Goal: Contribute content: Add original content to the website for others to see

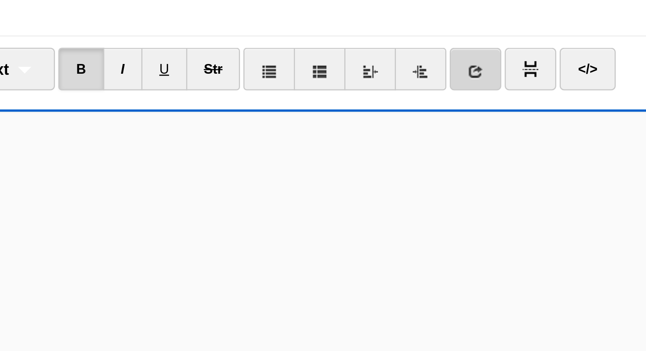
click at [336, 59] on link at bounding box center [338, 59] width 17 height 14
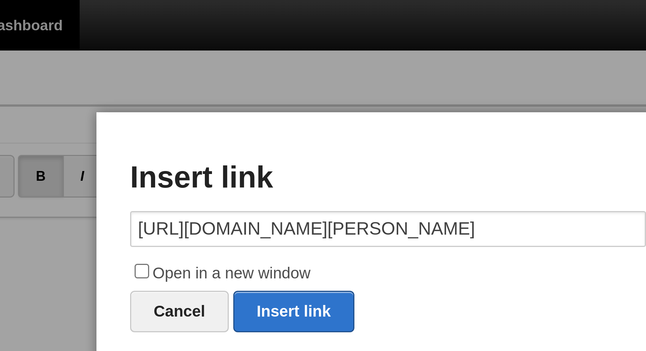
type input "[URL][DOMAIN_NAME][PERSON_NAME]"
click at [272, 89] on label "Open in a new window" at bounding box center [323, 91] width 172 height 9
click at [243, 89] on input "Open in a new window" at bounding box center [240, 90] width 5 height 5
checkbox input "true"
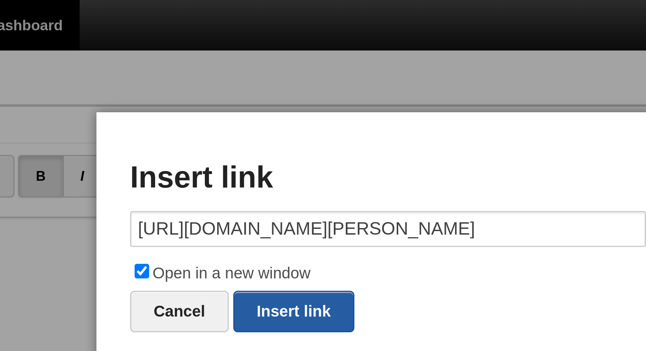
click at [290, 104] on link "Insert link" at bounding box center [291, 104] width 40 height 14
type input "https://"
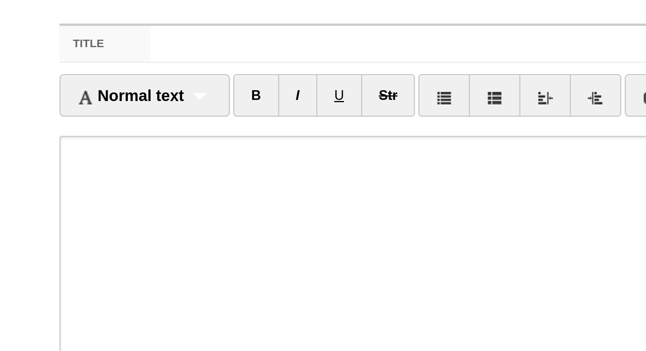
click at [186, 66] on li "Normal text Normal text Heading 1 Heading 2 Heading 3" at bounding box center [170, 60] width 57 height 16
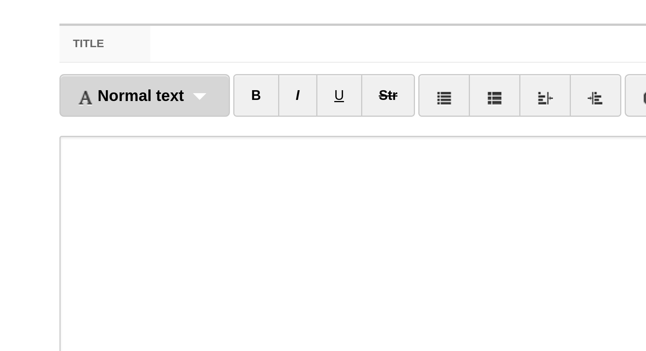
click at [187, 61] on div "Normal text Normal text Heading 1 Heading 2 Heading 3" at bounding box center [170, 59] width 57 height 14
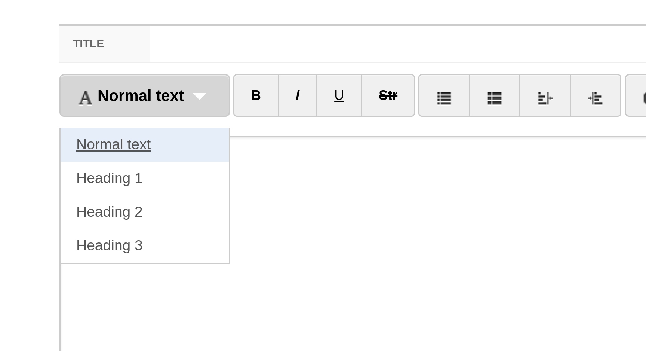
click at [179, 74] on link "Normal text" at bounding box center [170, 75] width 56 height 11
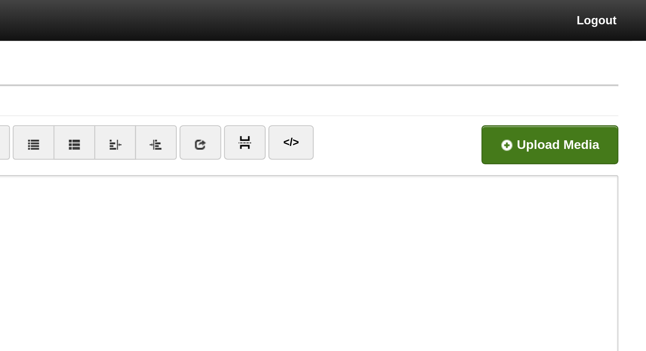
click at [479, 59] on input "file" at bounding box center [250, 62] width 566 height 38
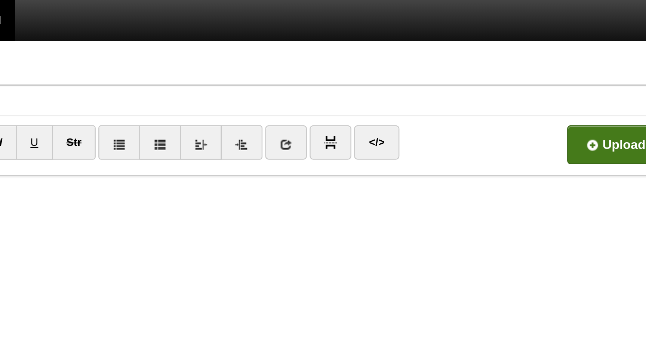
click at [454, 56] on input "file" at bounding box center [250, 62] width 566 height 38
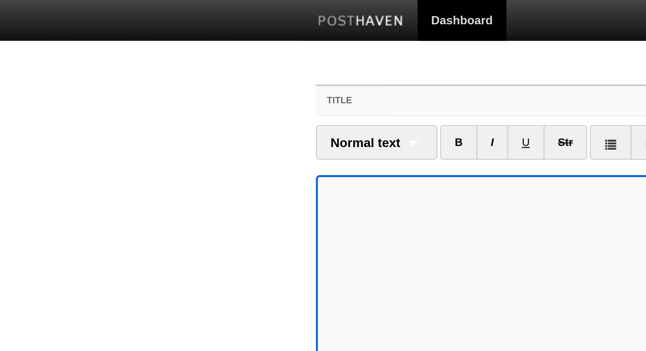
click at [176, 40] on input "Title" at bounding box center [338, 42] width 332 height 12
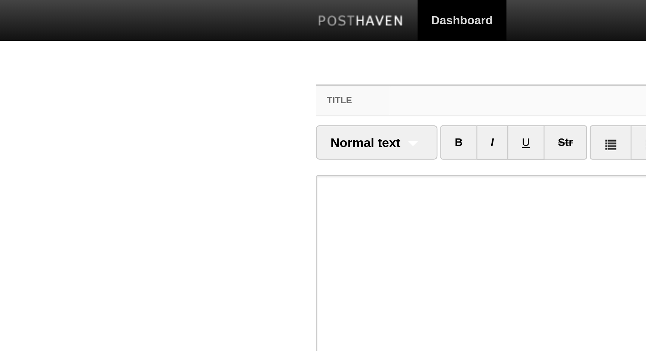
paste input "The Importance of Following the [DEMOGRAPHIC_DATA]- [PERSON_NAME]"
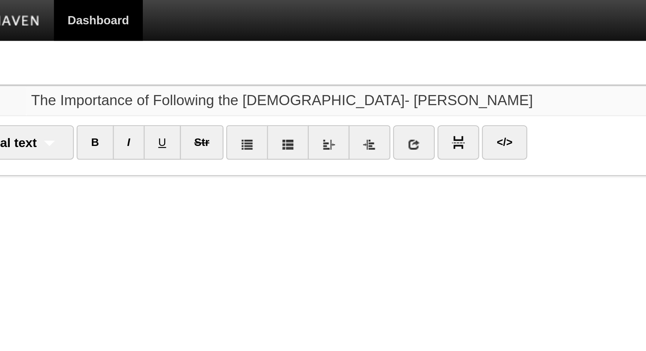
click at [279, 41] on input "The Importance of Following the [DEMOGRAPHIC_DATA]- [PERSON_NAME]" at bounding box center [338, 42] width 332 height 12
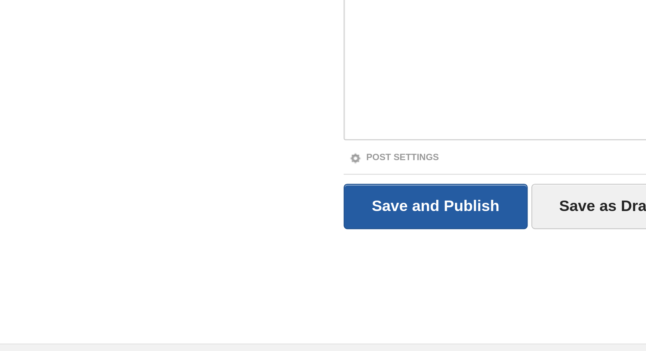
type input "The Importance of Following the [DEMOGRAPHIC_DATA] - [PERSON_NAME]"
click at [183, 281] on input "Save and Publish" at bounding box center [180, 278] width 76 height 19
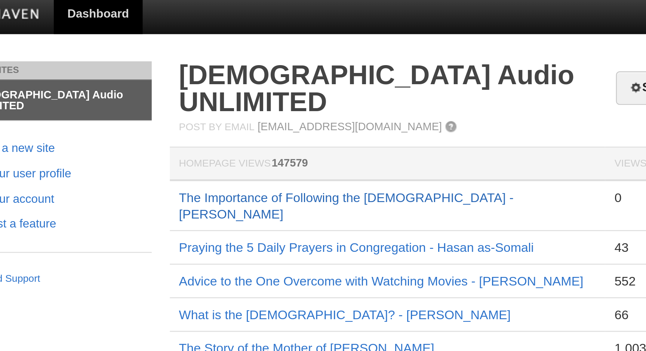
click at [340, 81] on link "The Importance of Following the [DEMOGRAPHIC_DATA] - [PERSON_NAME]" at bounding box center [304, 87] width 138 height 13
click at [299, 81] on link "The Importance of Following the [DEMOGRAPHIC_DATA] - [PERSON_NAME]" at bounding box center [304, 87] width 138 height 13
